Goal: Feedback & Contribution: Submit feedback/report problem

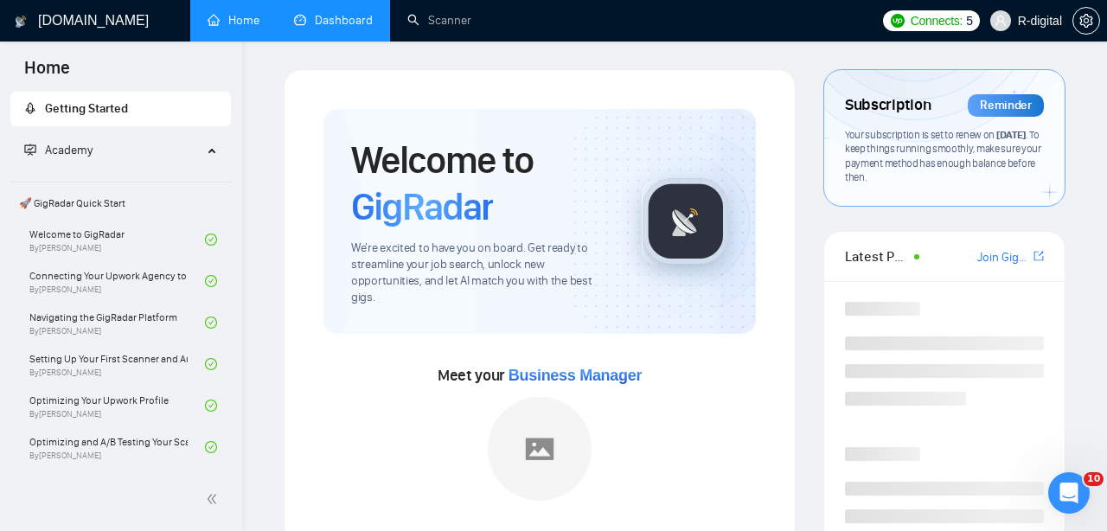
click at [338, 13] on link "Dashboard" at bounding box center [333, 20] width 79 height 15
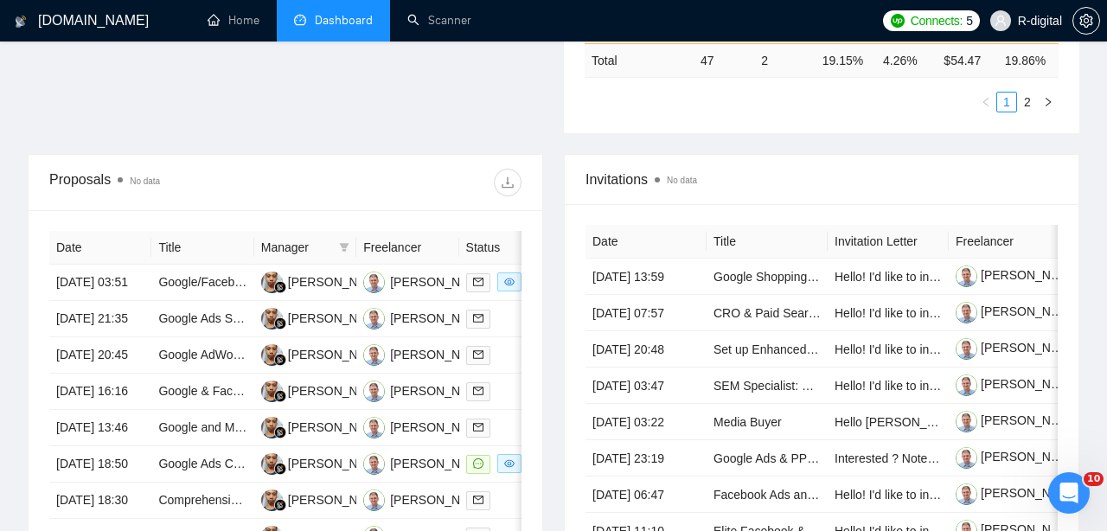
scroll to position [573, 0]
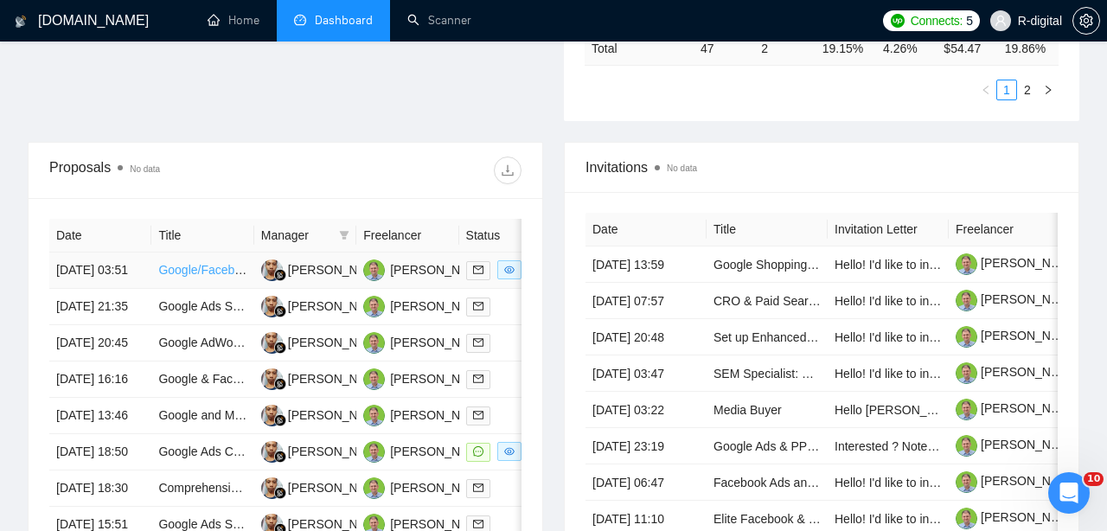
click at [200, 277] on link "Google/Facebook Ads Expert" at bounding box center [236, 270] width 157 height 14
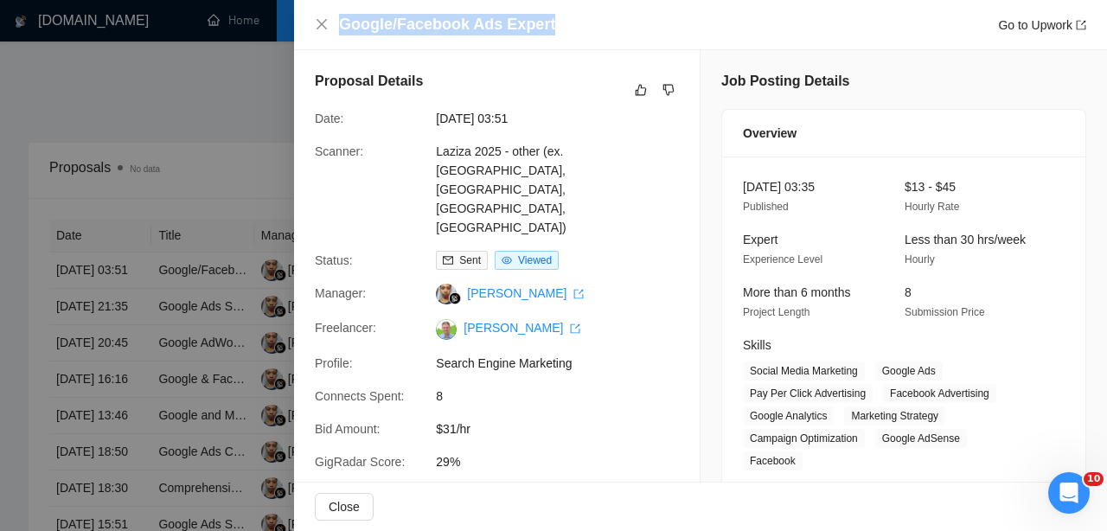
drag, startPoint x: 548, startPoint y: 25, endPoint x: 337, endPoint y: 29, distance: 211.1
click at [337, 29] on div "Google/Facebook Ads Expert Go to Upwork" at bounding box center [701, 25] width 772 height 22
copy h4 "Google/Facebook Ads Expert"
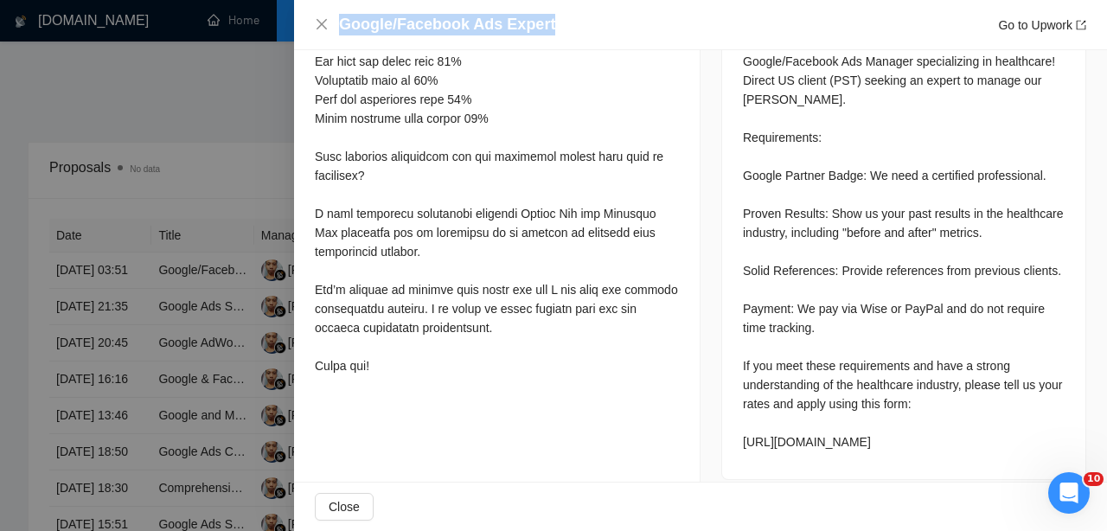
scroll to position [856, 0]
drag, startPoint x: 737, startPoint y: 359, endPoint x: 940, endPoint y: 415, distance: 210.9
click at [940, 415] on div "Google/Facebook Ads Manager specializing in healthcare! Direct US client (PST) …" at bounding box center [903, 256] width 363 height 448
click at [940, 415] on div "Google/Facebook Ads Manager specializing in healthcare! Direct US client (PST) …" at bounding box center [904, 253] width 322 height 400
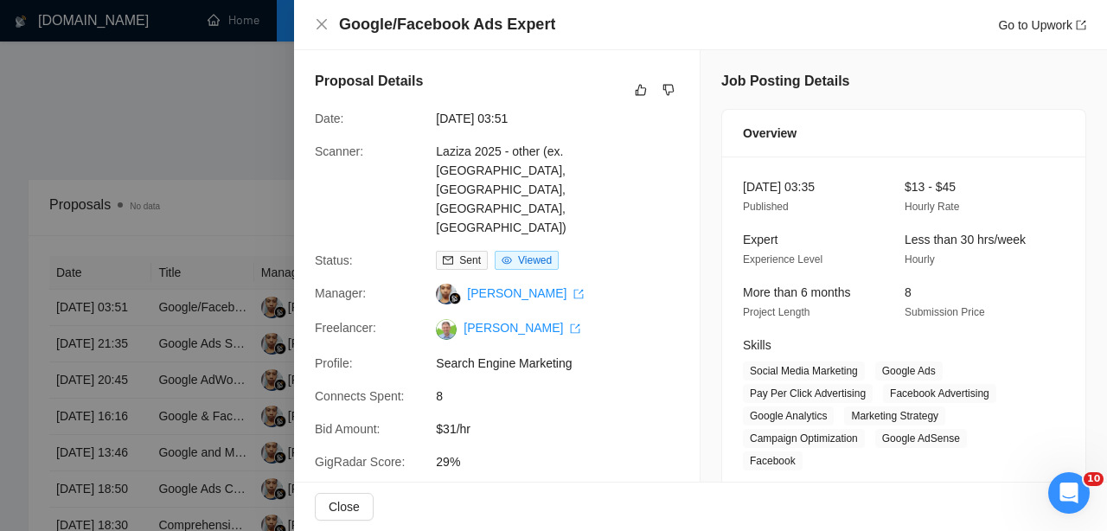
scroll to position [0, 0]
click at [637, 93] on icon "like" at bounding box center [641, 90] width 12 height 14
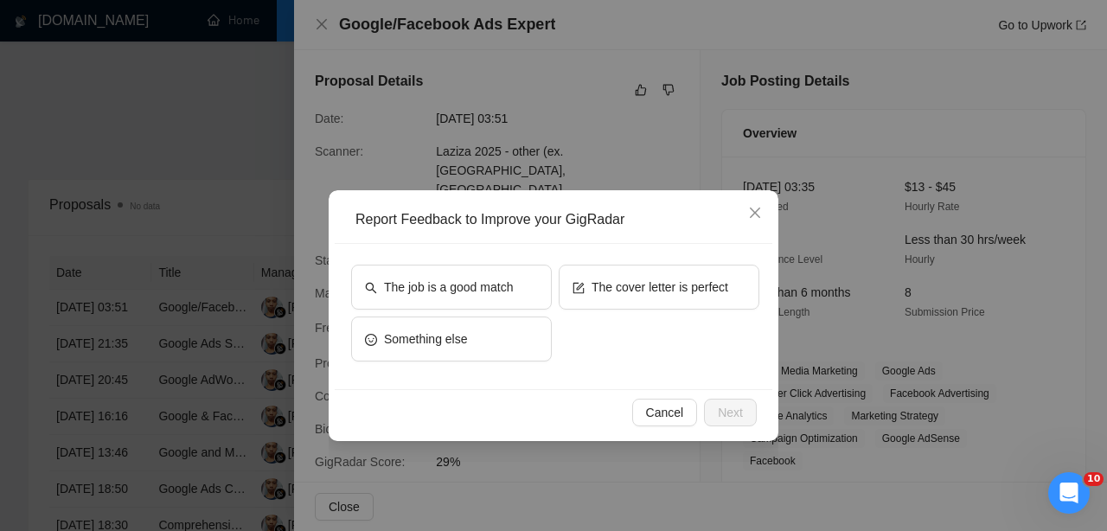
click at [613, 258] on div "The job is a good match The cover letter is perfect Something else" at bounding box center [554, 316] width 438 height 145
click at [474, 270] on button "The job is a good match" at bounding box center [451, 287] width 201 height 45
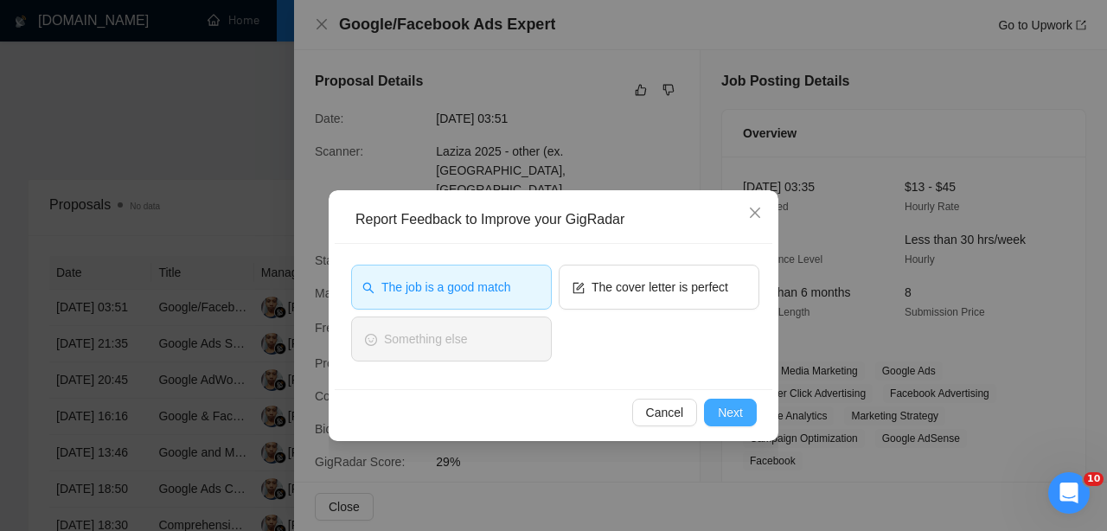
click at [729, 413] on span "Next" at bounding box center [730, 412] width 25 height 19
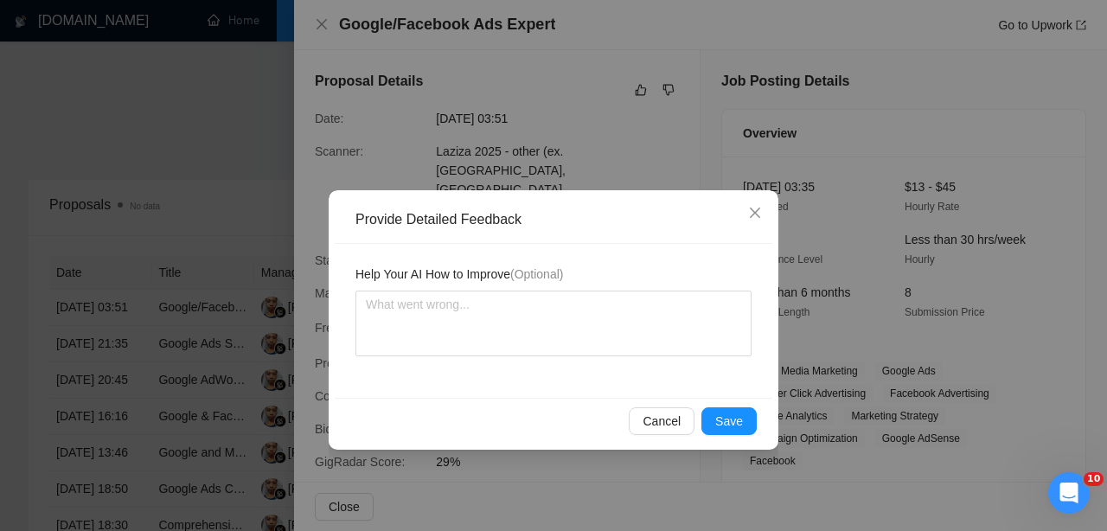
click at [729, 413] on span "Save" at bounding box center [729, 421] width 28 height 19
click at [729, 413] on div "Provide Detailed Feedback Help Your AI How to Improve (Optional) Cancel Save" at bounding box center [553, 265] width 1107 height 531
